Goal: Transaction & Acquisition: Purchase product/service

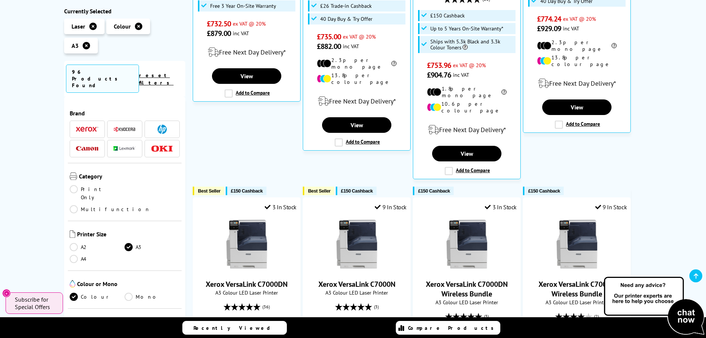
scroll to position [380, 0]
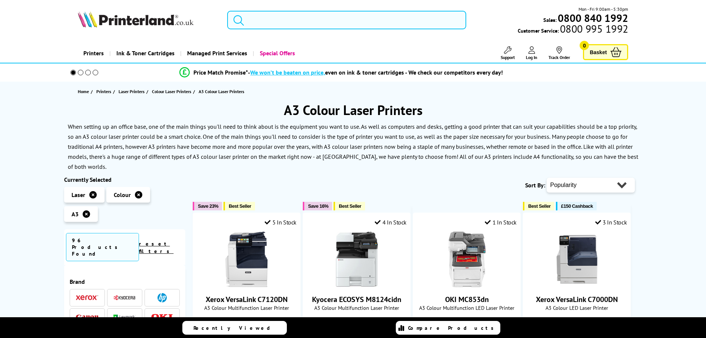
scroll to position [28, 0]
